Goal: Find specific page/section: Find specific page/section

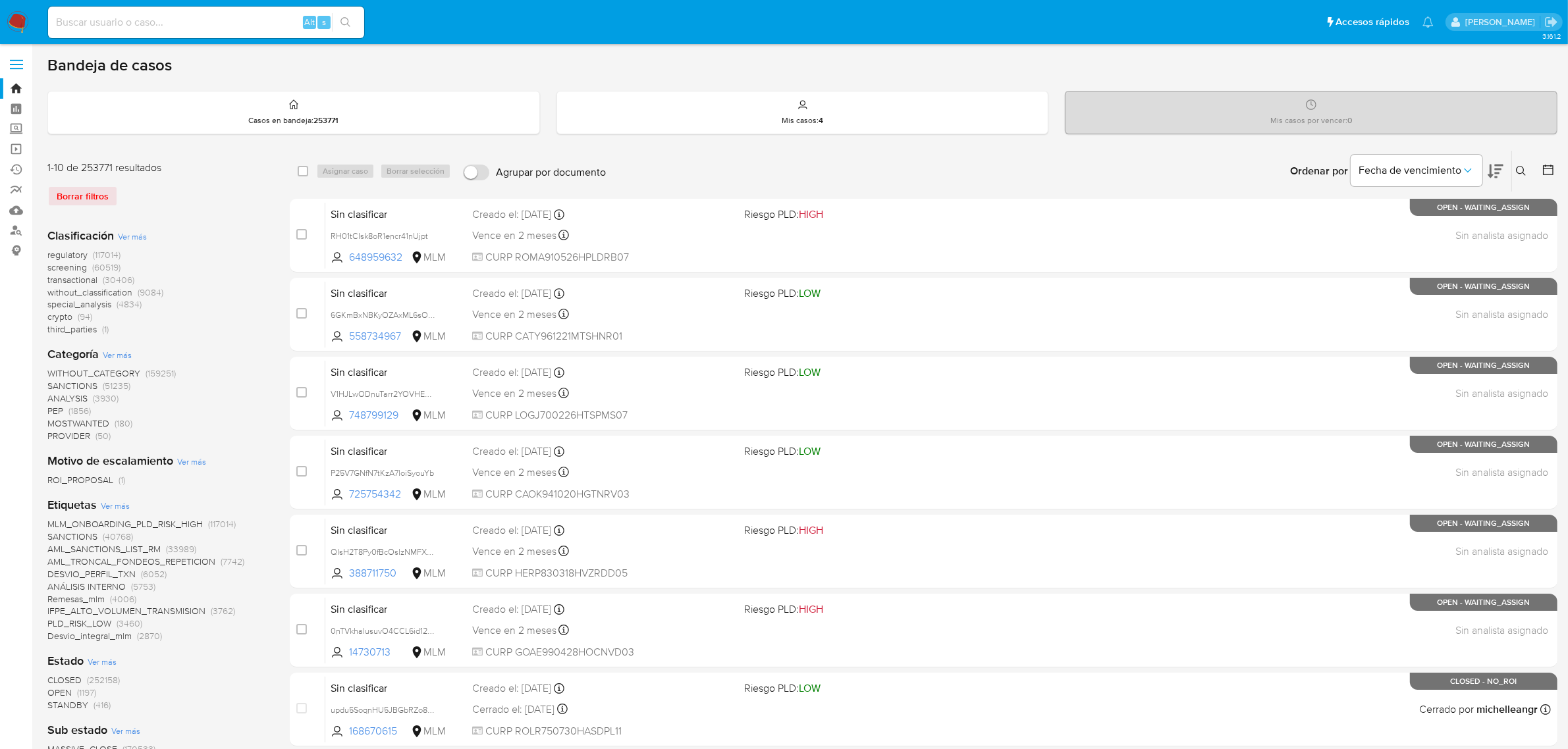
click at [211, 25] on input at bounding box center [206, 22] width 316 height 17
paste input "2299428029"
type input "2299428029"
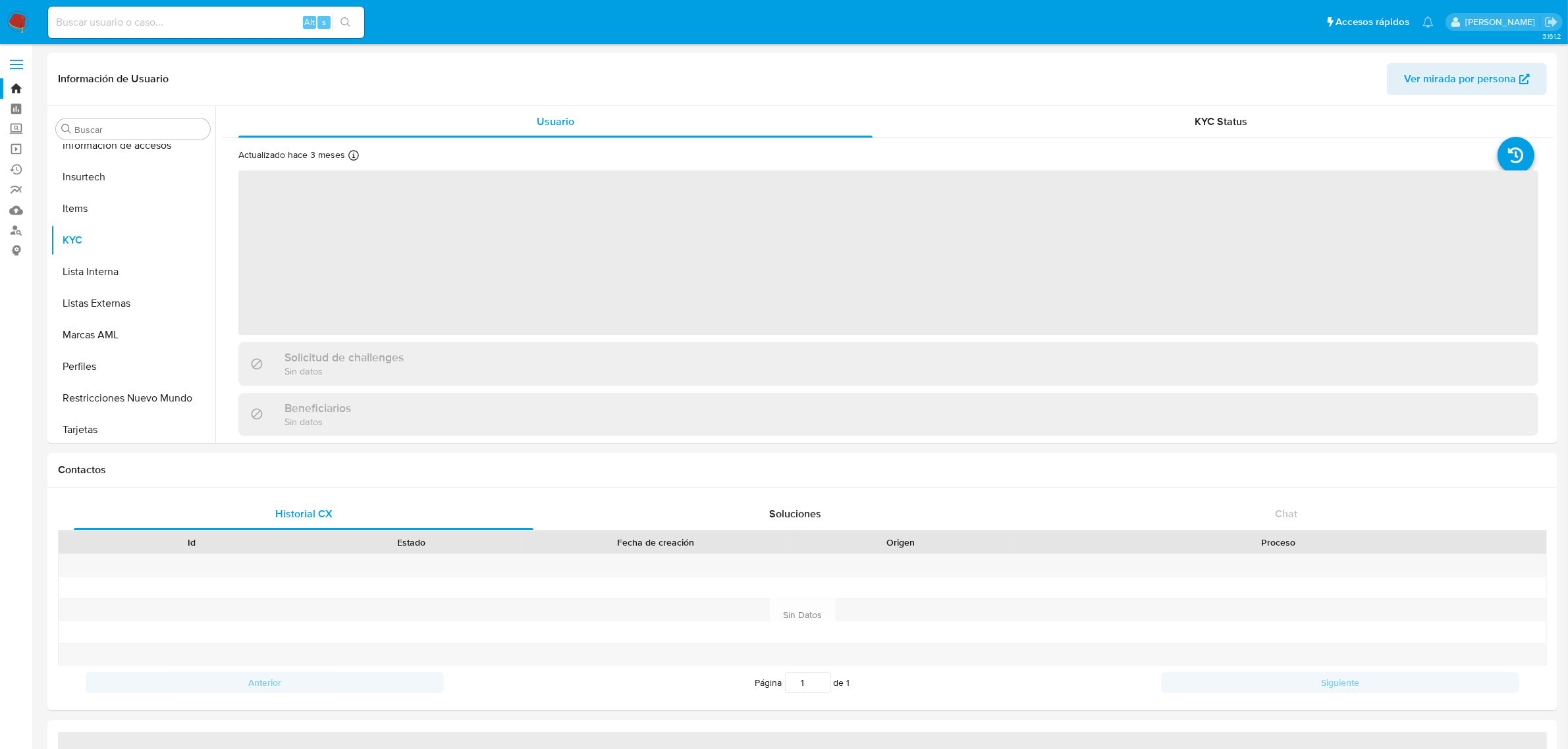
scroll to position [619, 0]
select select "10"
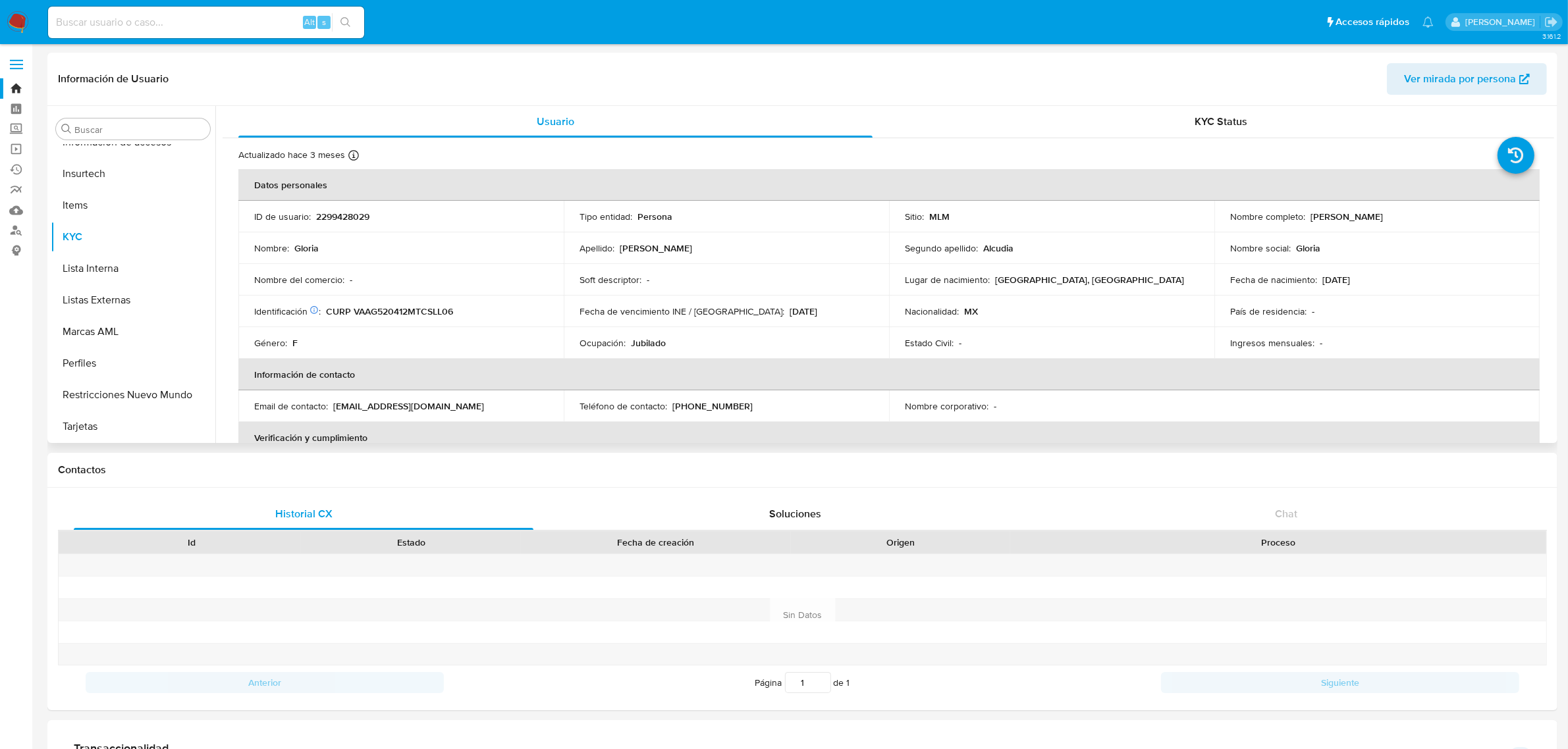
click at [1311, 215] on p "[PERSON_NAME]" at bounding box center [1347, 216] width 73 height 12
copy p "Gloria"
